Goal: Task Accomplishment & Management: Complete application form

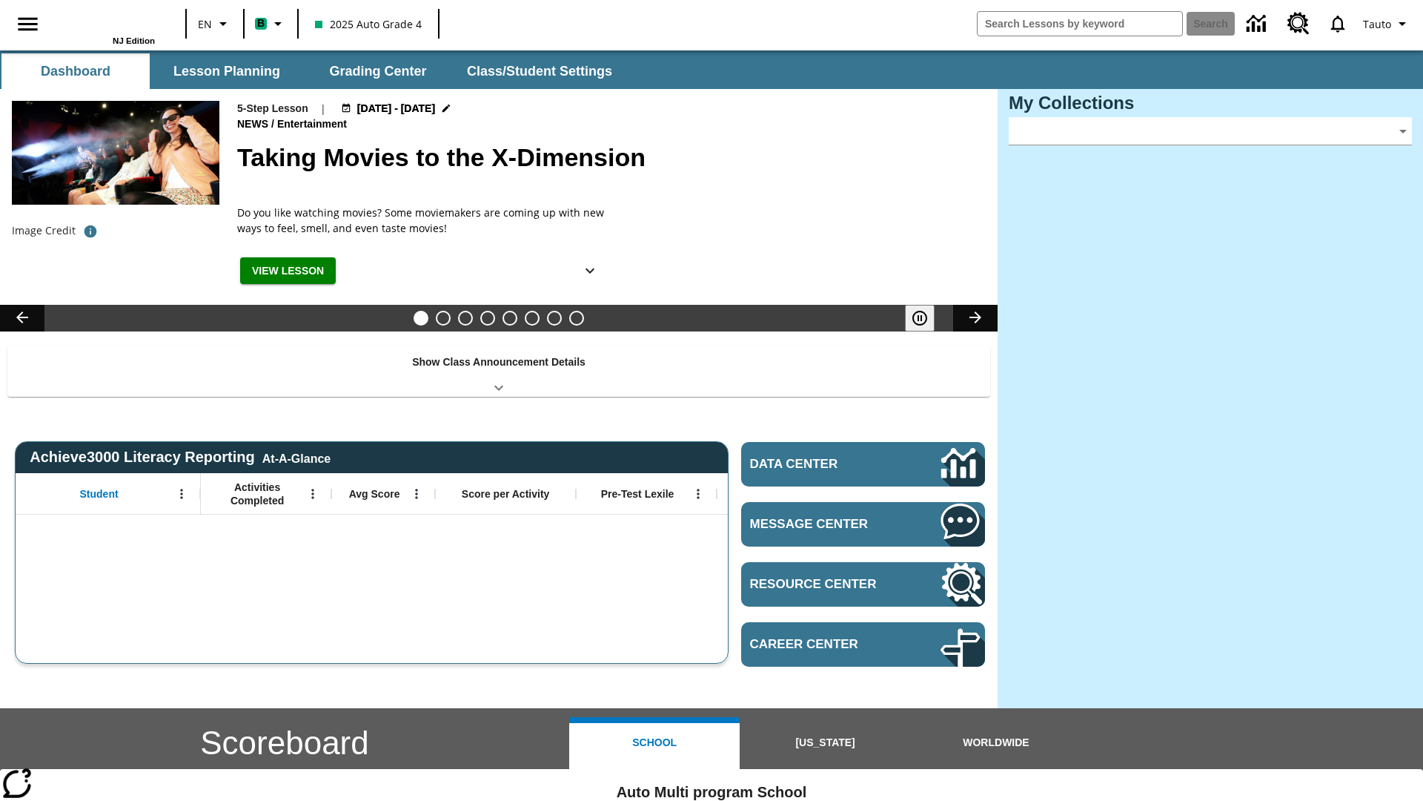
type input "-1"
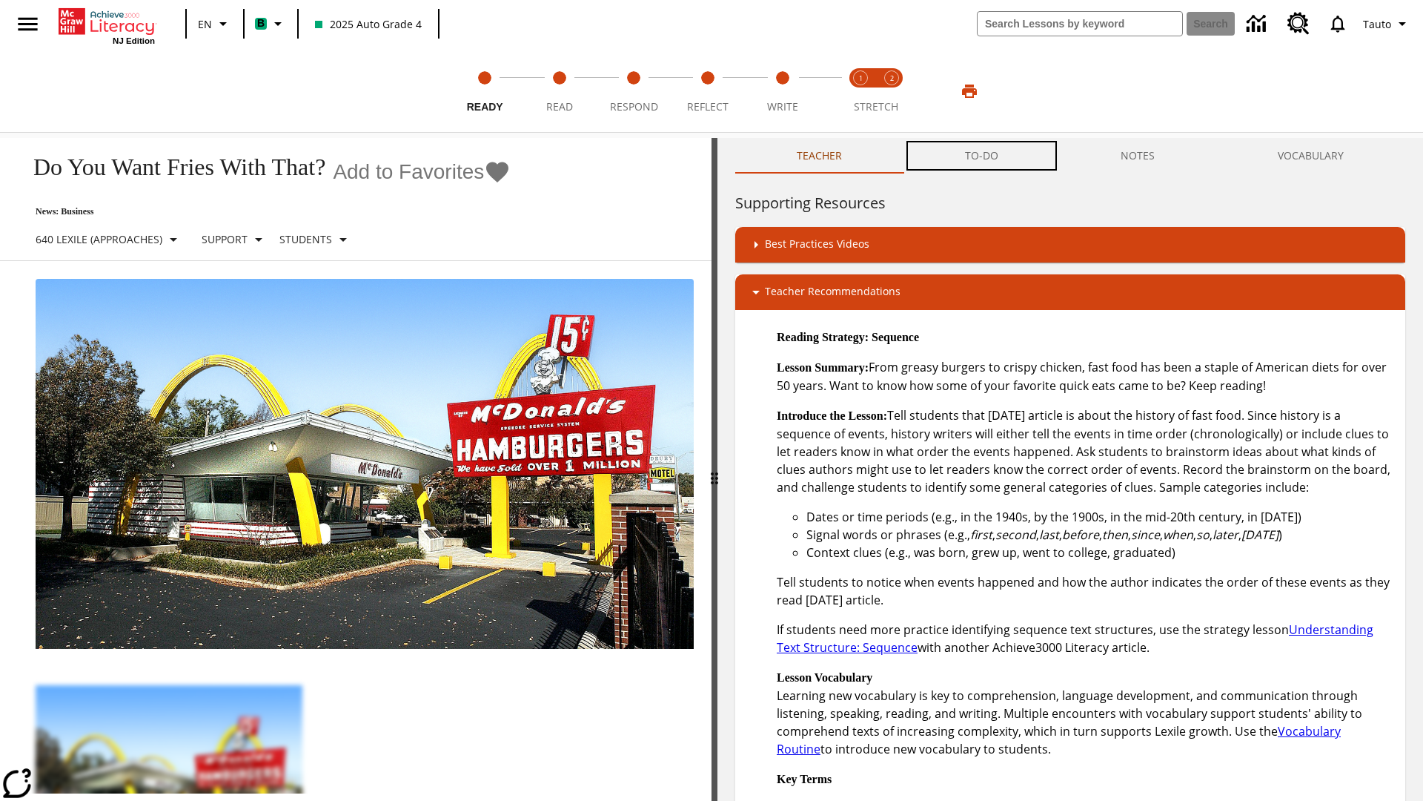
click at [982, 156] on button "TO-DO" at bounding box center [982, 156] width 156 height 36
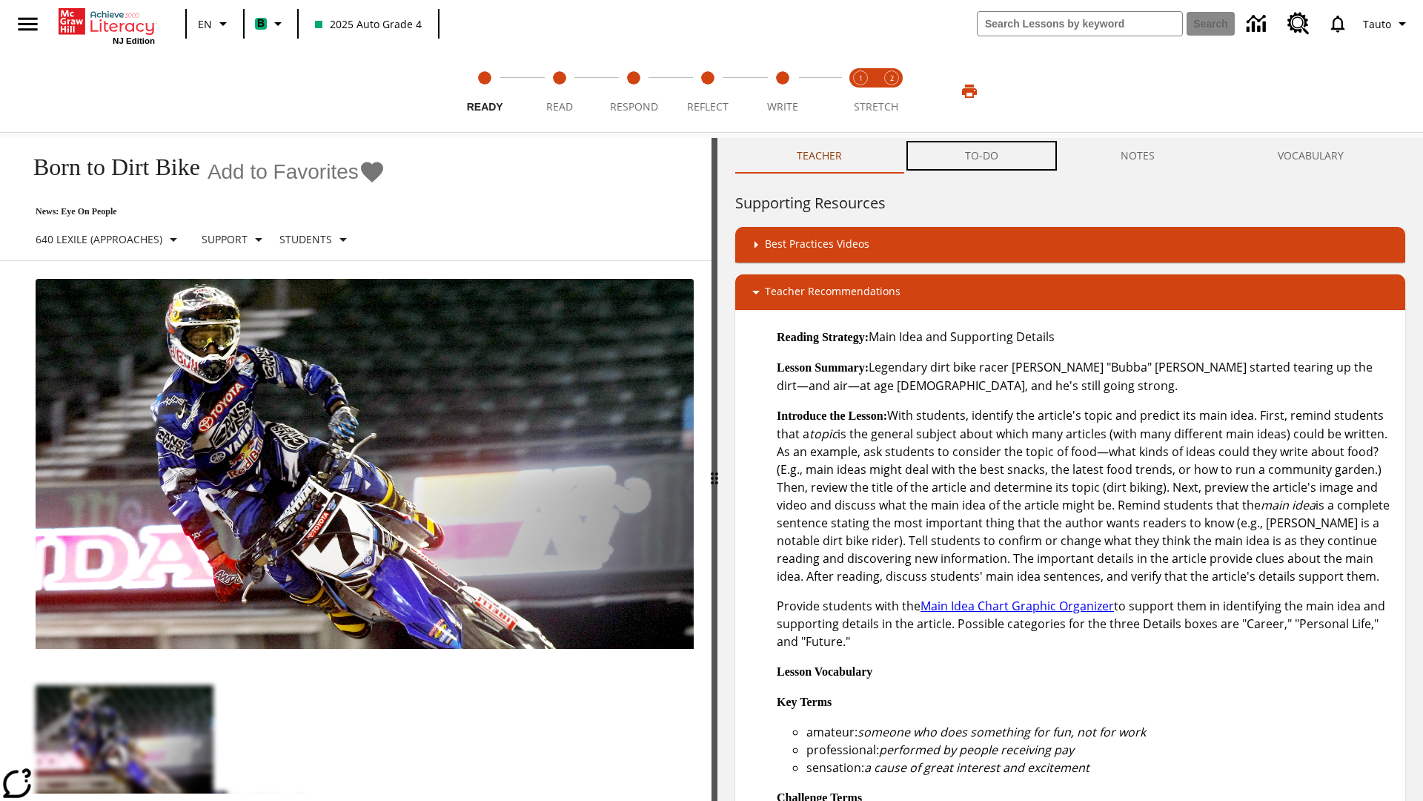
click at [982, 156] on button "TO-DO" at bounding box center [982, 156] width 156 height 36
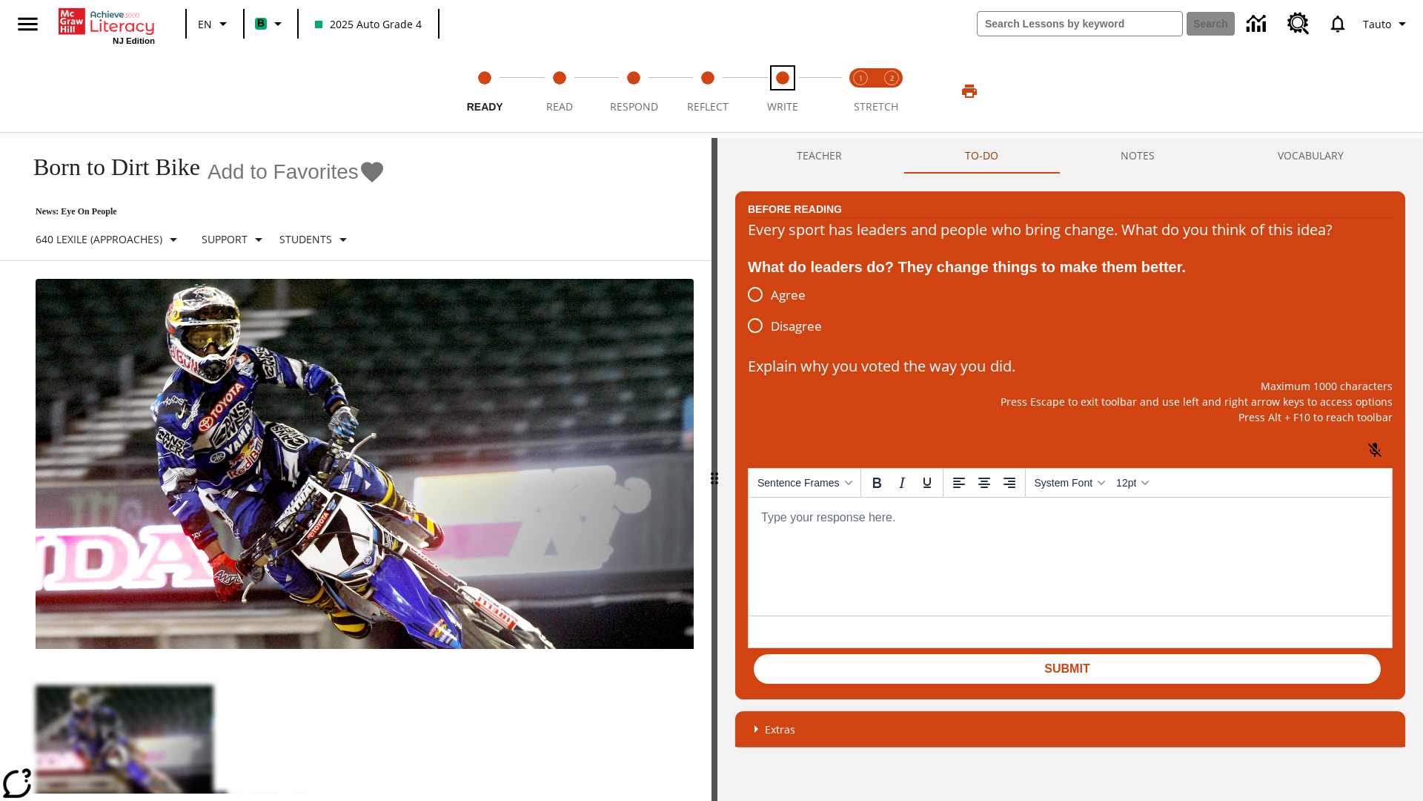
click at [782, 91] on span "Write" at bounding box center [782, 100] width 31 height 27
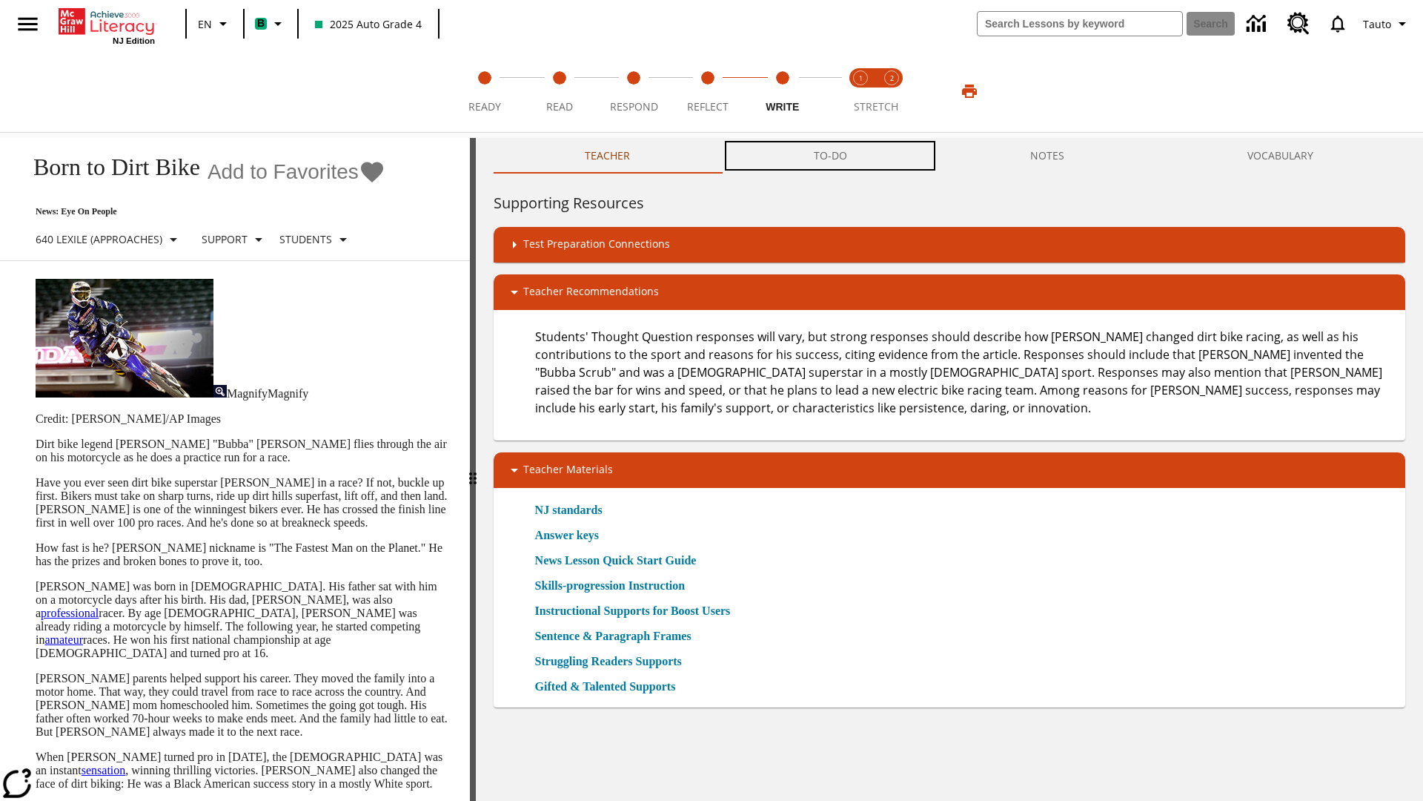
scroll to position [1, 0]
click at [831, 156] on button "TO-DO" at bounding box center [830, 156] width 216 height 36
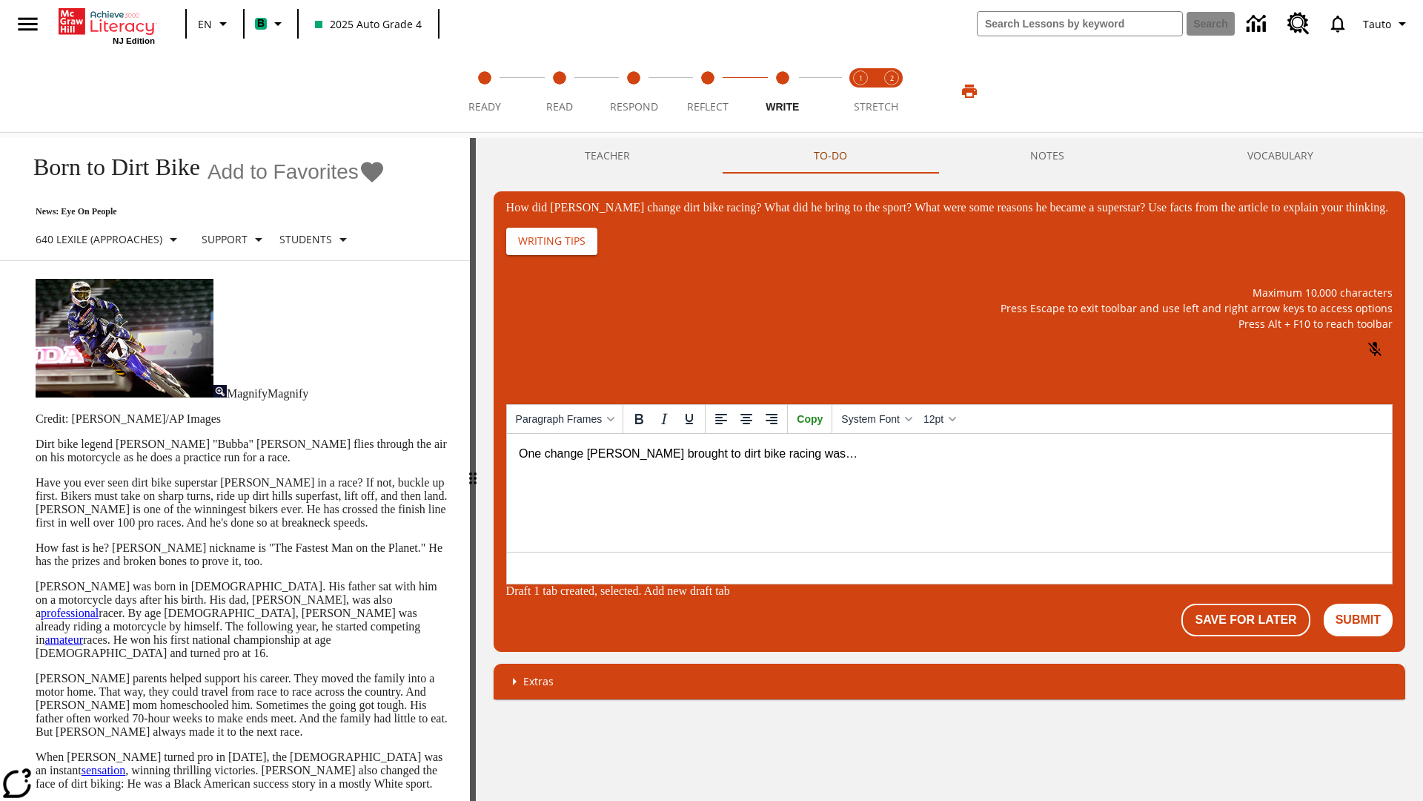
scroll to position [0, 0]
click at [1248, 621] on button "Save For Later" at bounding box center [1246, 619] width 128 height 33
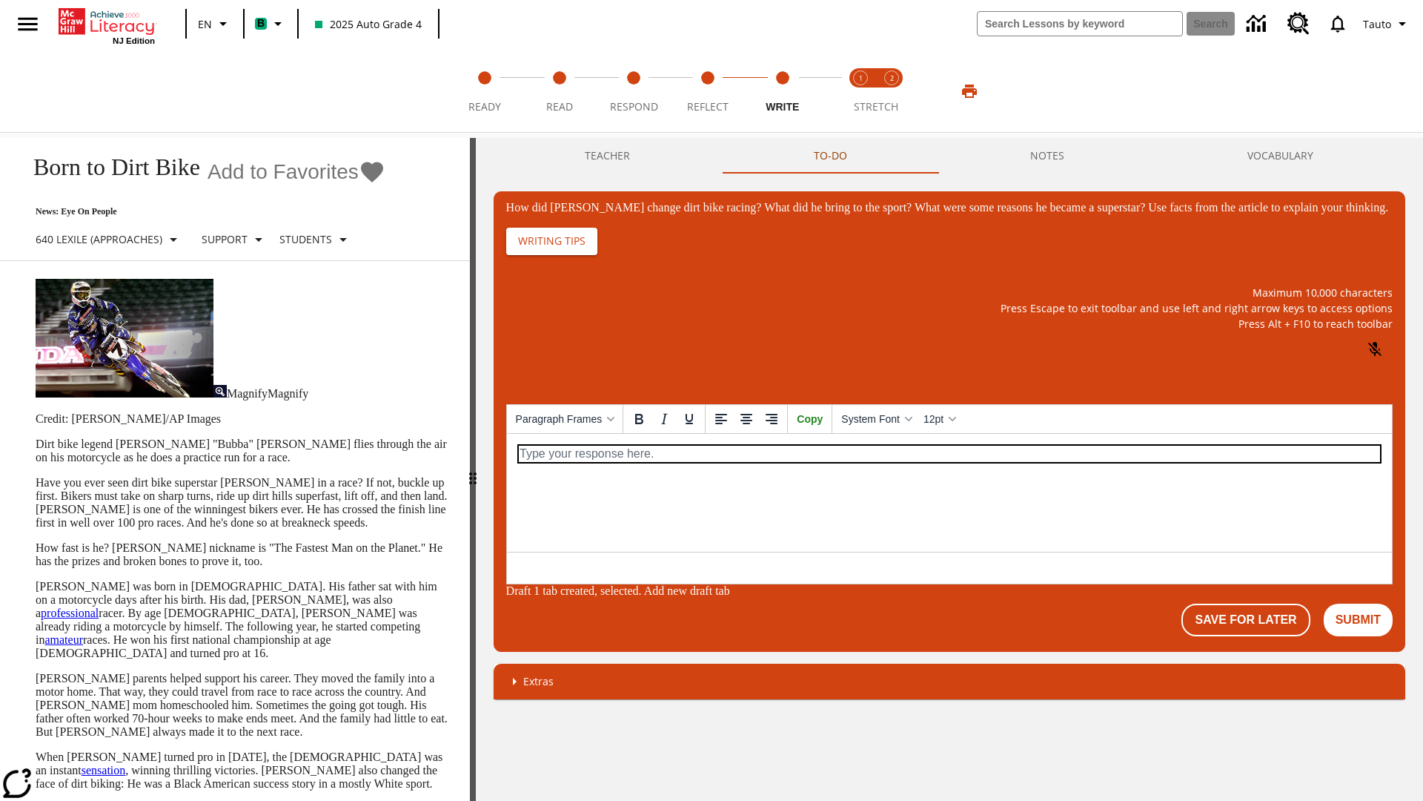
click at [948, 453] on p "How did Stewart change dirt bike racing? What did he bring to the sport? What w…" at bounding box center [948, 453] width 861 height 16
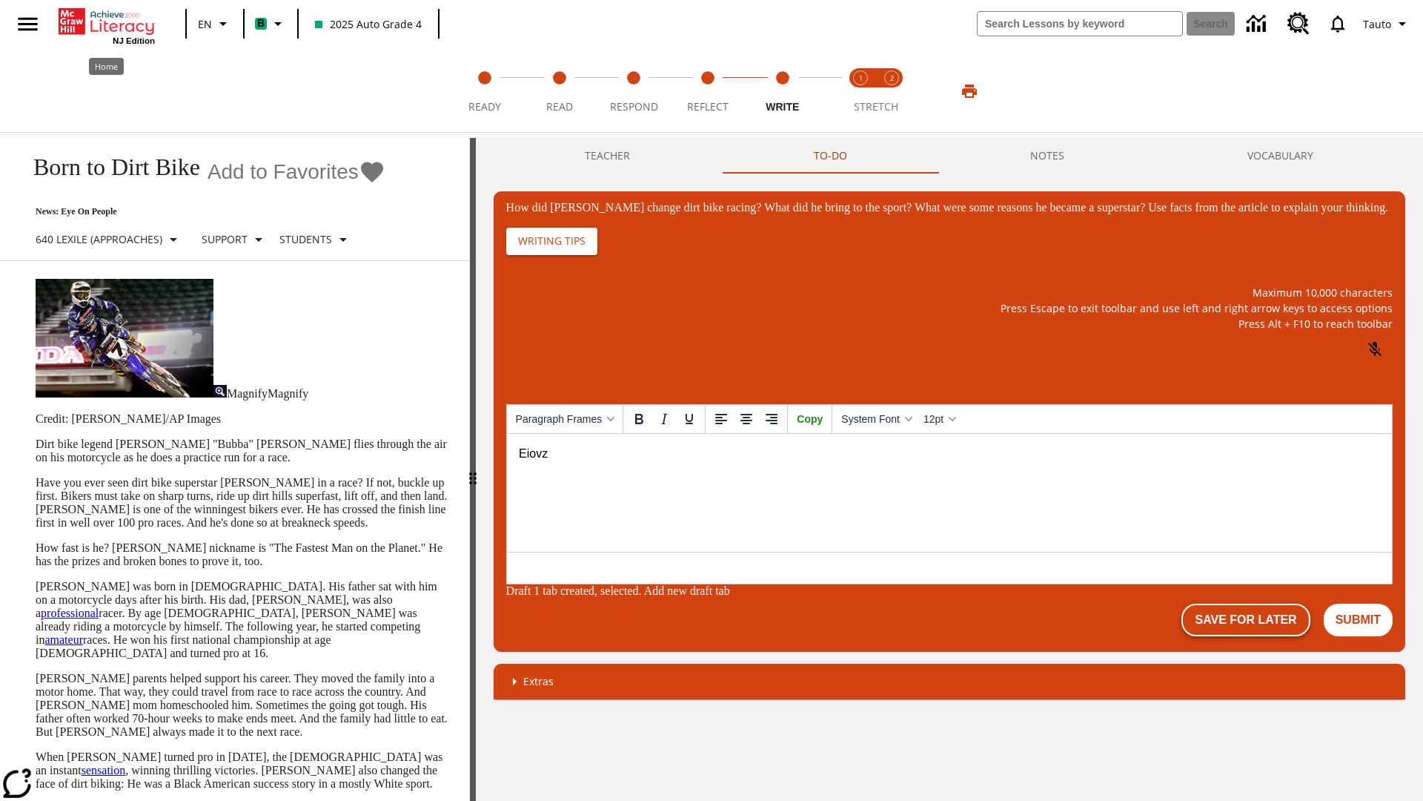
click at [1248, 621] on button "Save For Later" at bounding box center [1246, 619] width 128 height 33
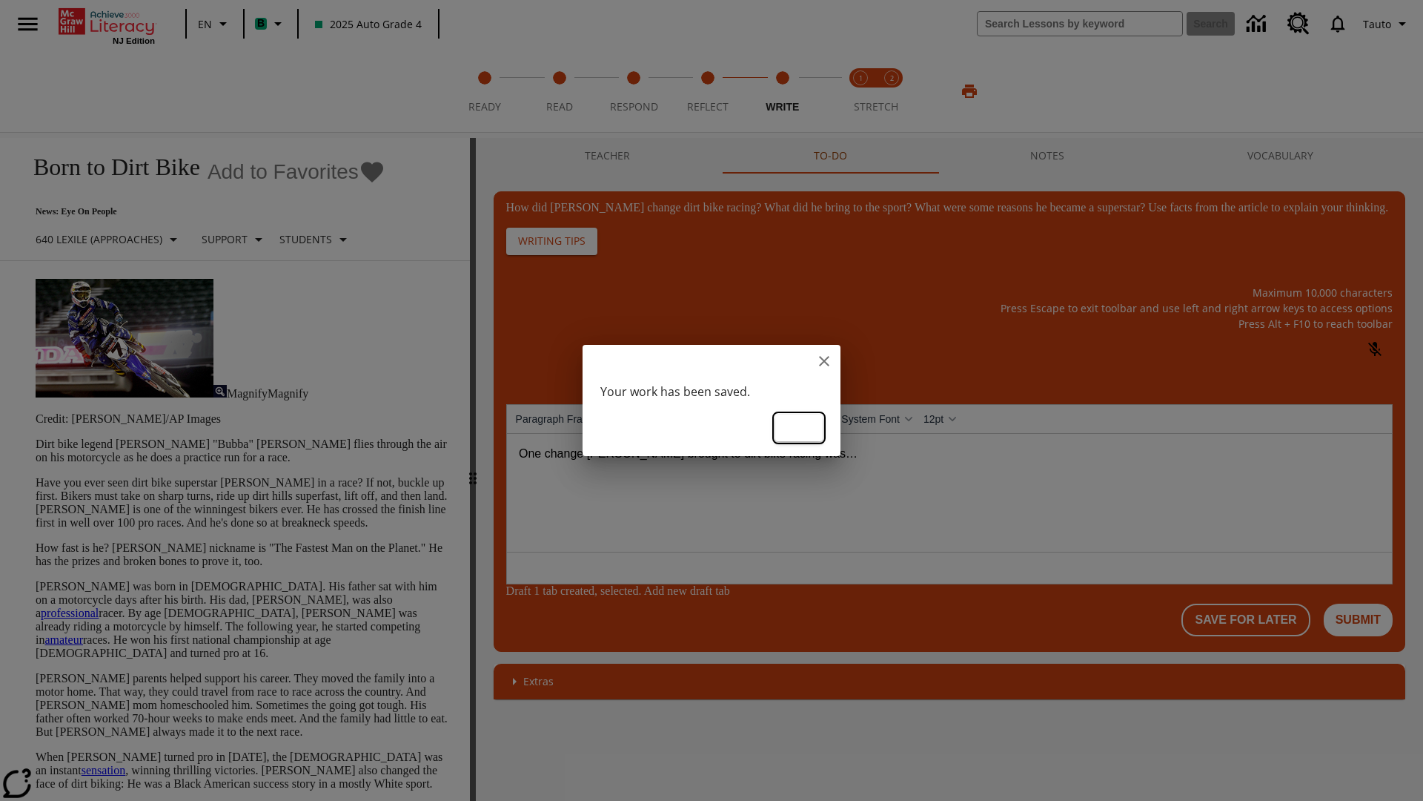
click at [799, 426] on button "Ok" at bounding box center [798, 427] width 47 height 27
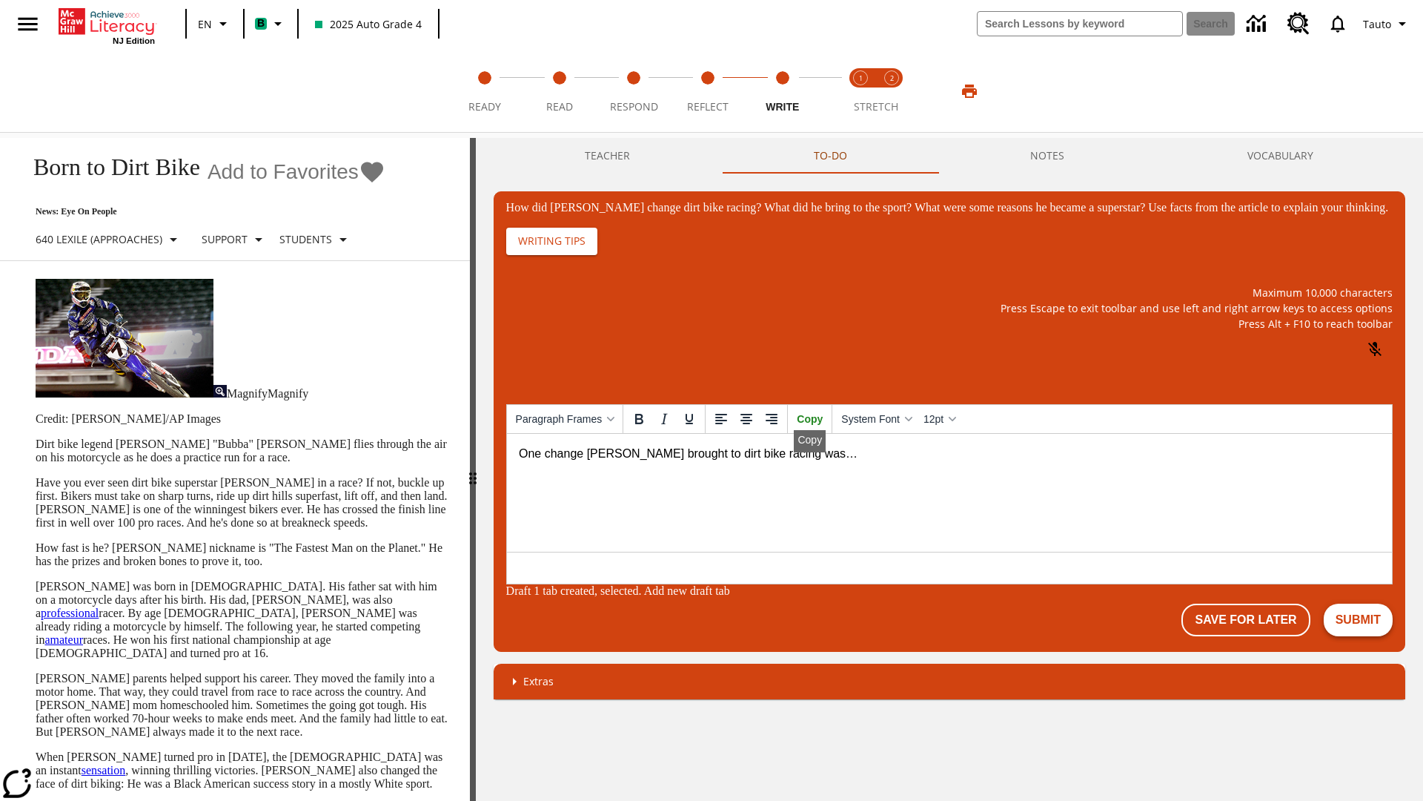
click at [1358, 621] on button "Submit" at bounding box center [1358, 619] width 69 height 33
